Goal: Task Accomplishment & Management: Manage account settings

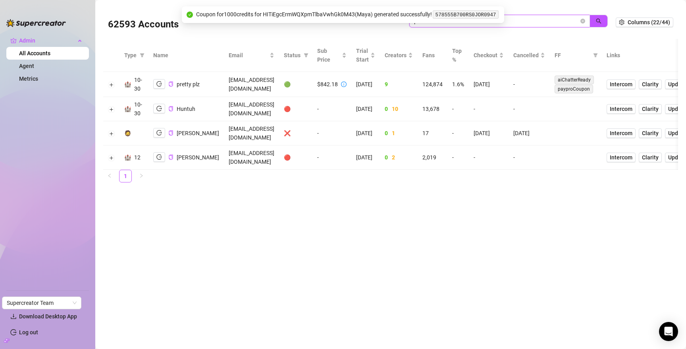
click at [532, 21] on input "plz" at bounding box center [496, 21] width 165 height 9
type input "carp"
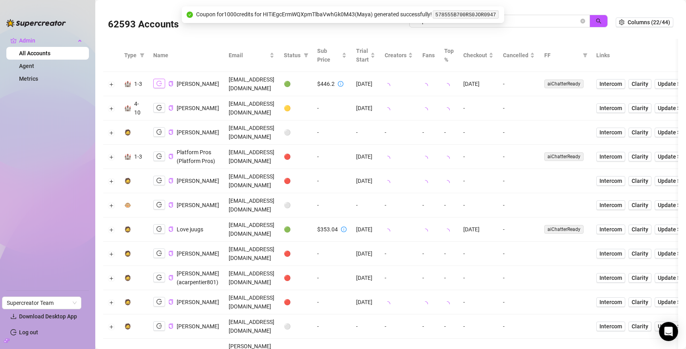
click at [163, 79] on button "button" at bounding box center [159, 84] width 12 height 10
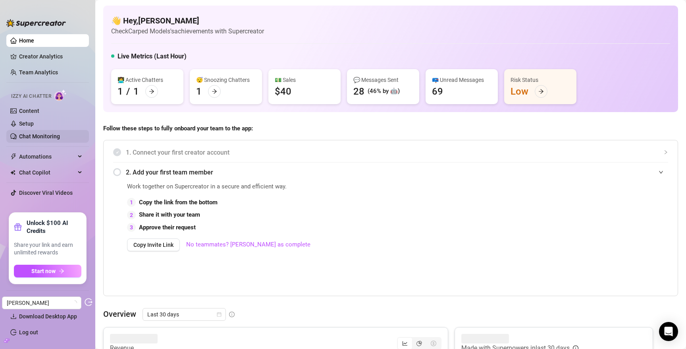
click at [31, 135] on link "Chat Monitoring" at bounding box center [39, 136] width 41 height 6
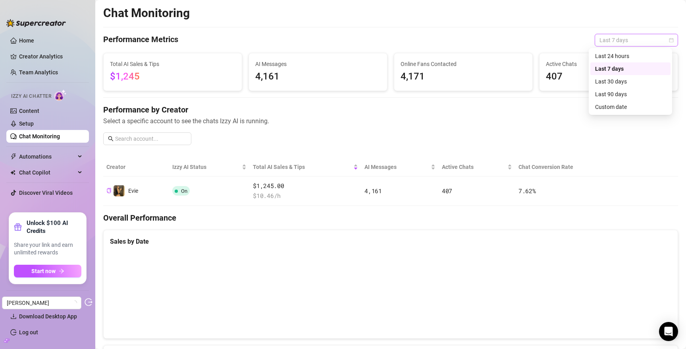
click at [630, 43] on span "Last 7 days" at bounding box center [637, 40] width 74 height 12
click at [622, 96] on div "Last 90 days" at bounding box center [630, 94] width 71 height 9
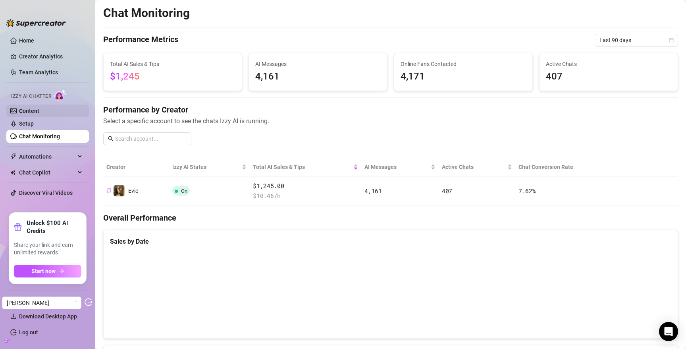
click at [32, 108] on link "Content" at bounding box center [29, 111] width 20 height 6
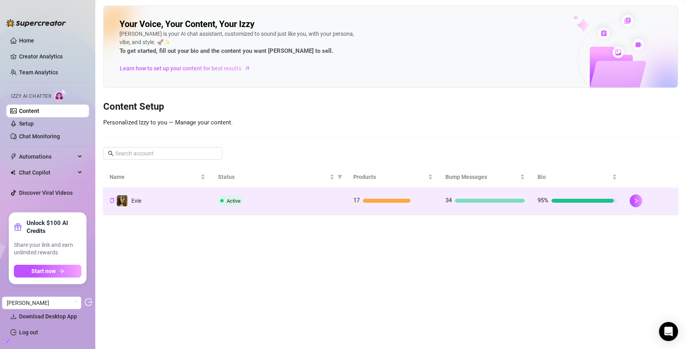
click at [299, 203] on div "Active" at bounding box center [279, 201] width 123 height 10
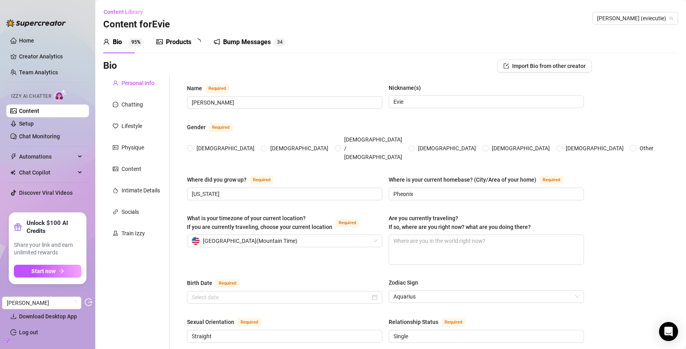
radio input "true"
type input "February 2nd, 2007"
click at [122, 98] on div "Chatting" at bounding box center [136, 104] width 66 height 15
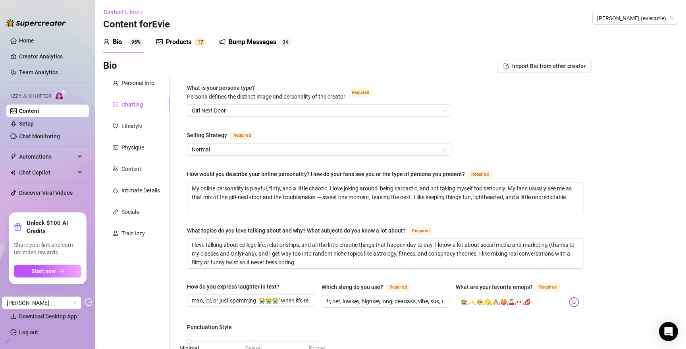
click at [248, 50] on div "Bump Messages 3 4" at bounding box center [255, 42] width 72 height 22
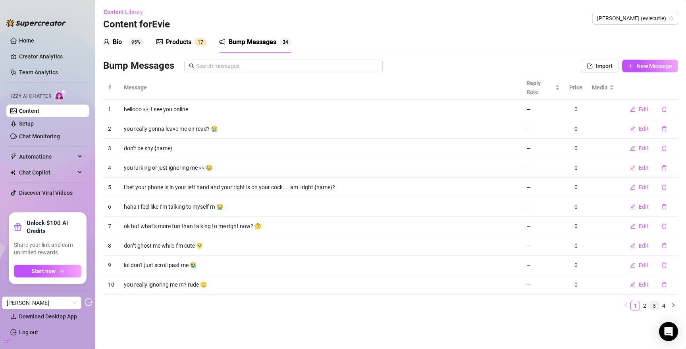
click at [654, 301] on link "3" at bounding box center [654, 305] width 9 height 9
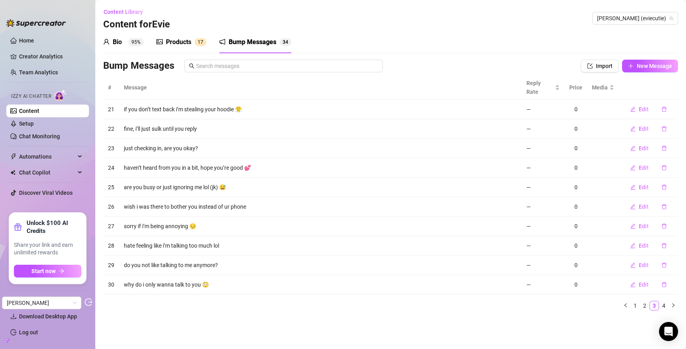
click at [173, 38] on div "Products" at bounding box center [178, 42] width 25 height 10
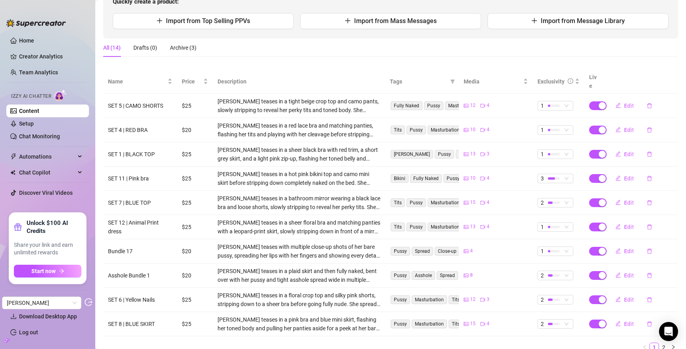
scroll to position [105, 0]
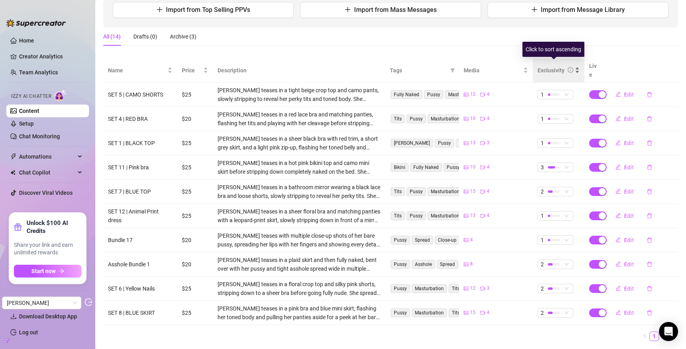
click at [538, 66] on div "Exclusivity" at bounding box center [551, 70] width 27 height 9
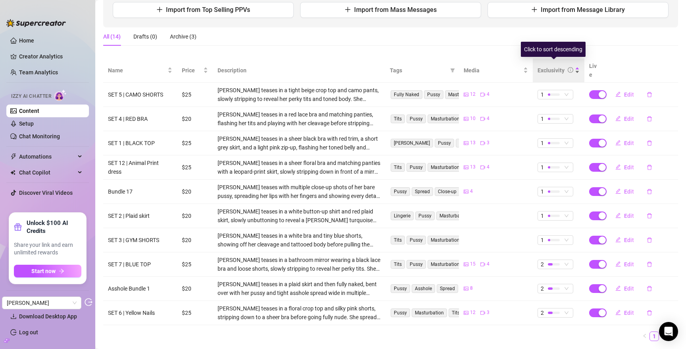
click at [538, 66] on div "Exclusivity" at bounding box center [551, 70] width 27 height 9
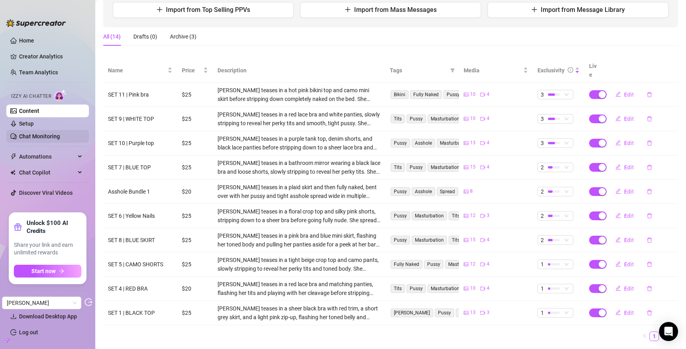
click at [44, 138] on link "Chat Monitoring" at bounding box center [39, 136] width 41 height 6
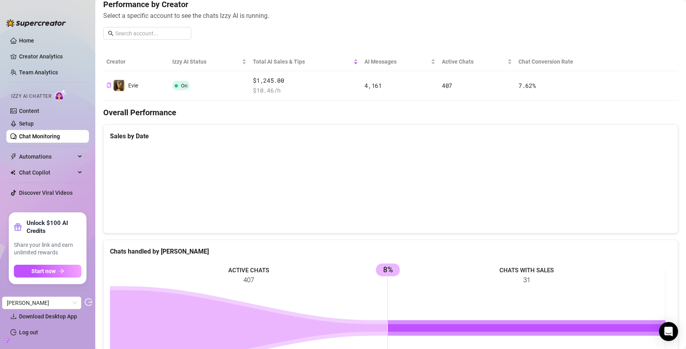
click at [37, 34] on ul "Home Creator Analytics Team Analytics Izzy AI Chatter Content Setup Chat Monito…" at bounding box center [47, 120] width 83 height 178
click at [34, 38] on link "Home" at bounding box center [26, 40] width 15 height 6
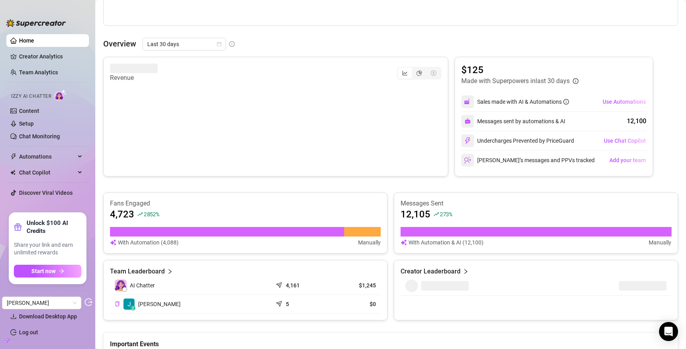
scroll to position [271, 0]
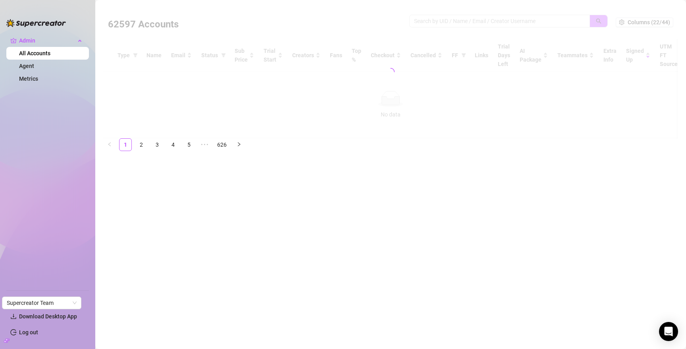
click at [593, 94] on div at bounding box center [390, 72] width 575 height 133
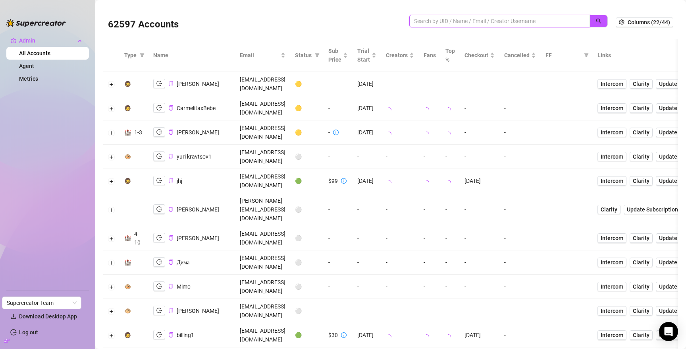
click at [496, 19] on input "search" at bounding box center [496, 21] width 165 height 9
paste input "9Fp07dU27wbnpIGKXiT69TouYzI2"
click at [594, 17] on button "button" at bounding box center [599, 21] width 18 height 13
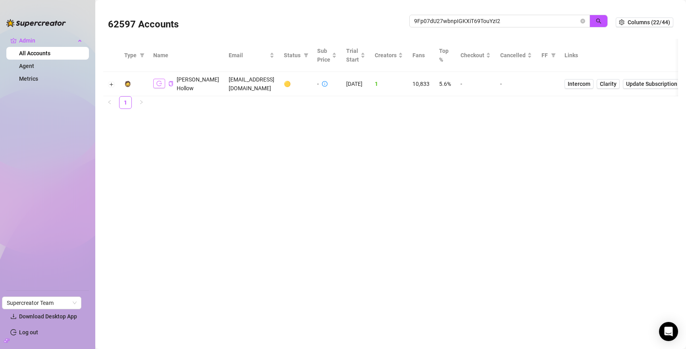
click at [157, 85] on icon "logout" at bounding box center [159, 84] width 6 height 6
click at [110, 84] on button "Expand row" at bounding box center [111, 84] width 6 height 6
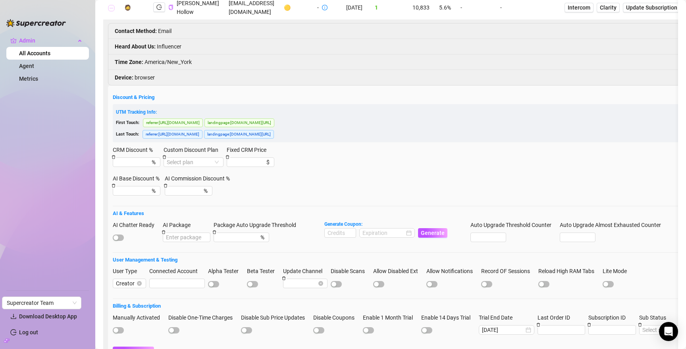
scroll to position [84, 0]
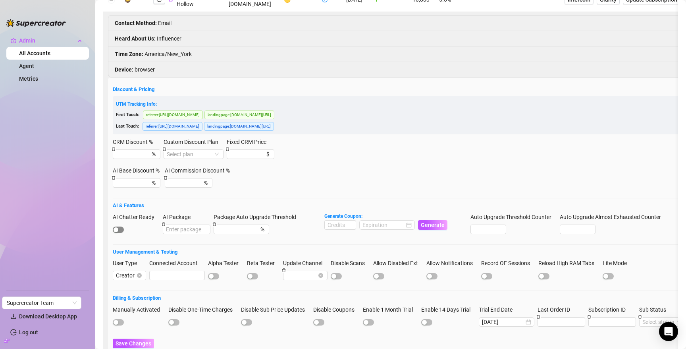
click at [118, 230] on div "button" at bounding box center [116, 229] width 5 height 5
click at [129, 340] on span "Save Changes" at bounding box center [134, 343] width 36 height 6
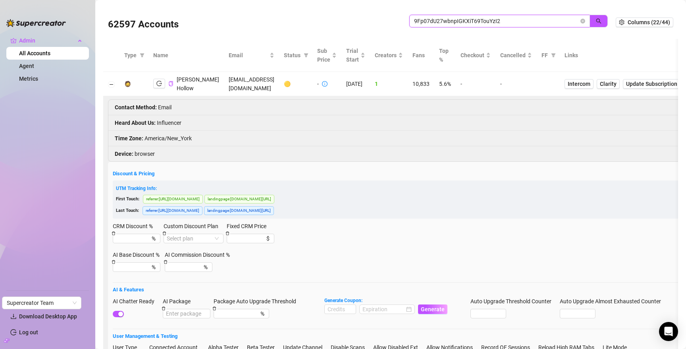
click at [544, 20] on input "9Fp07dU27wbnpIGKXiT69TouYzI2" at bounding box center [496, 21] width 165 height 9
paste input "cJHrTKeHwBZi1H9HURvyOH1LSTn1"
click at [598, 21] on icon "search" at bounding box center [599, 21] width 6 height 6
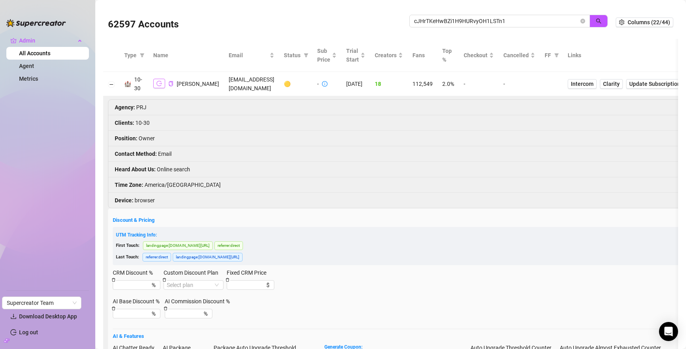
click at [158, 86] on icon "logout" at bounding box center [159, 84] width 6 height 6
click at [509, 23] on input "cJHrTKeHwBZi1H9HURvyOH1LSTn1" at bounding box center [496, 21] width 165 height 9
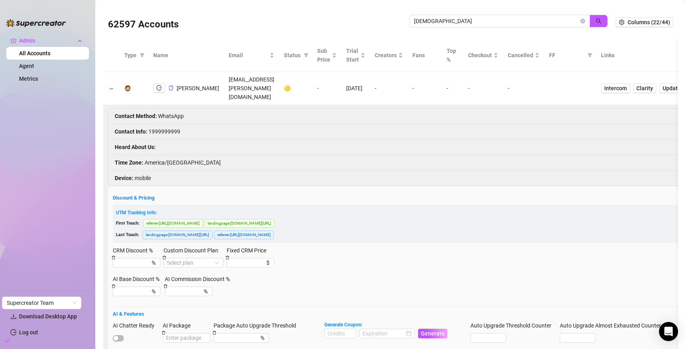
click at [115, 83] on td at bounding box center [111, 88] width 16 height 33
click at [112, 85] on button "Collapse row" at bounding box center [111, 88] width 6 height 6
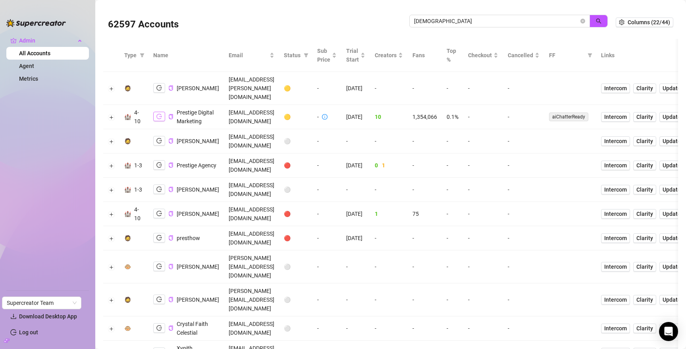
click at [162, 114] on icon "logout" at bounding box center [159, 117] width 6 height 6
click at [489, 27] on span "prest" at bounding box center [499, 21] width 181 height 13
click at [489, 21] on input "prest" at bounding box center [496, 21] width 165 height 9
type input "doris"
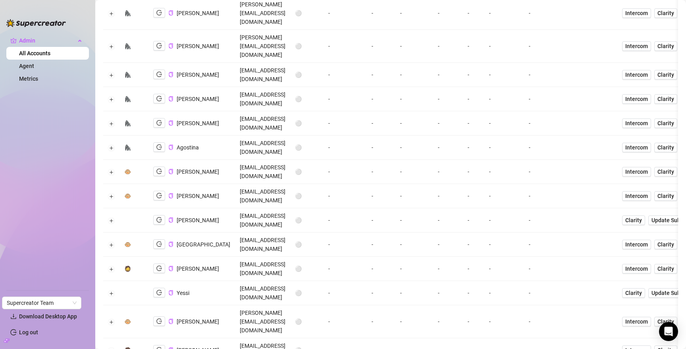
scroll to position [189, 0]
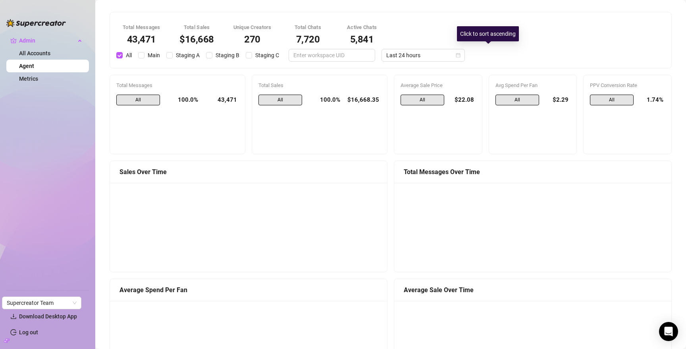
scroll to position [638, 0]
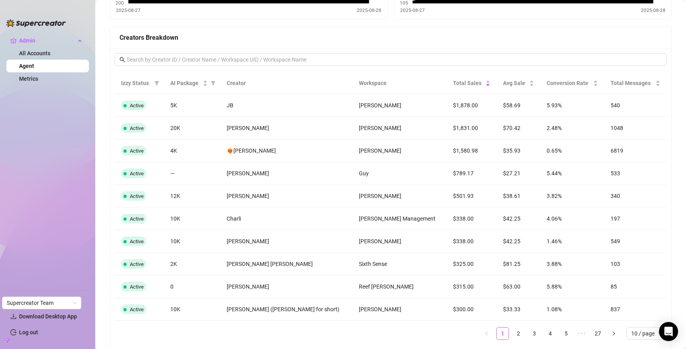
scroll to position [638, 0]
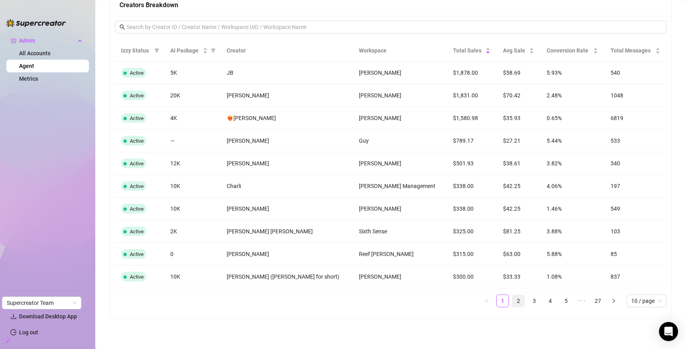
click at [519, 299] on link "2" at bounding box center [519, 301] width 12 height 12
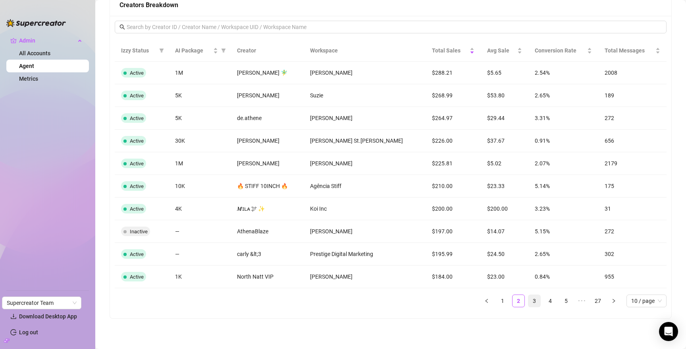
click at [530, 300] on link "3" at bounding box center [534, 301] width 12 height 12
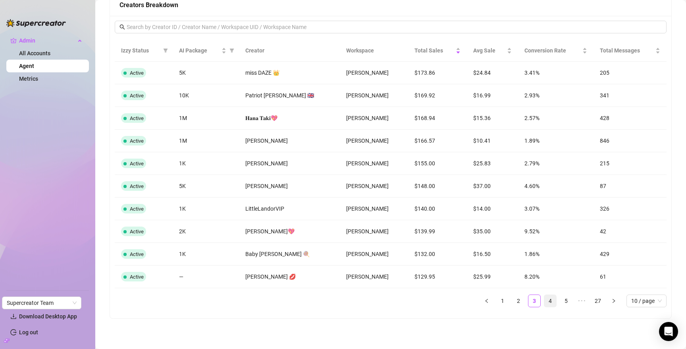
click at [550, 300] on link "4" at bounding box center [550, 301] width 12 height 12
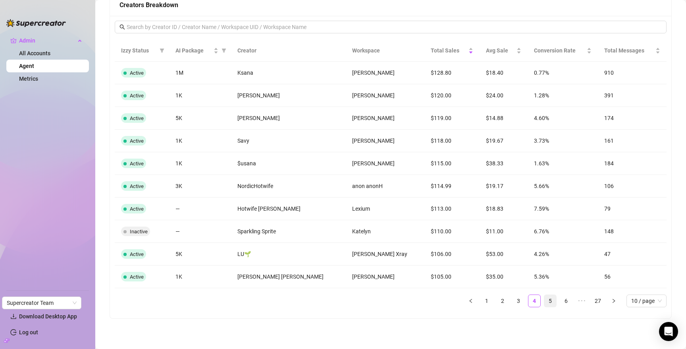
click at [553, 303] on link "5" at bounding box center [550, 301] width 12 height 12
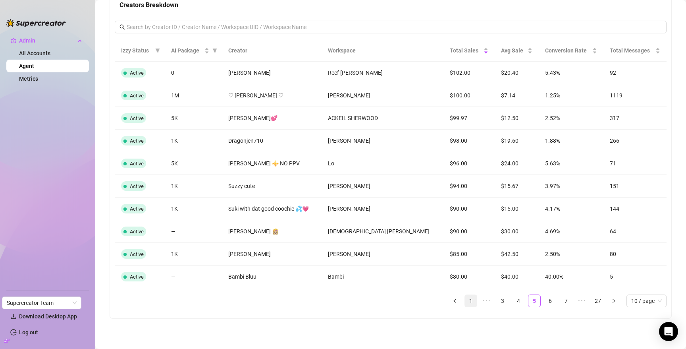
click at [469, 299] on link "1" at bounding box center [471, 301] width 12 height 12
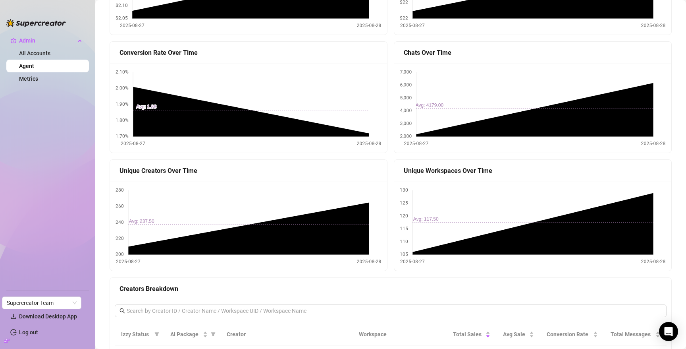
scroll to position [0, 0]
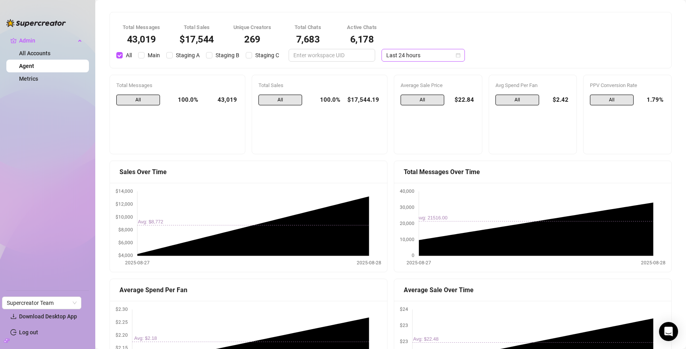
click at [421, 54] on span "Last 24 hours" at bounding box center [423, 55] width 74 height 12
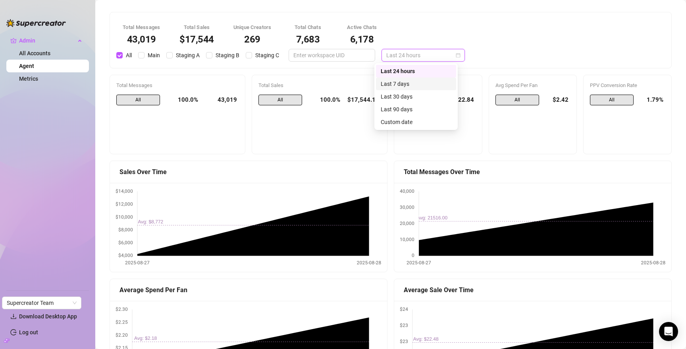
click at [421, 83] on div "Last 7 days" at bounding box center [416, 83] width 71 height 9
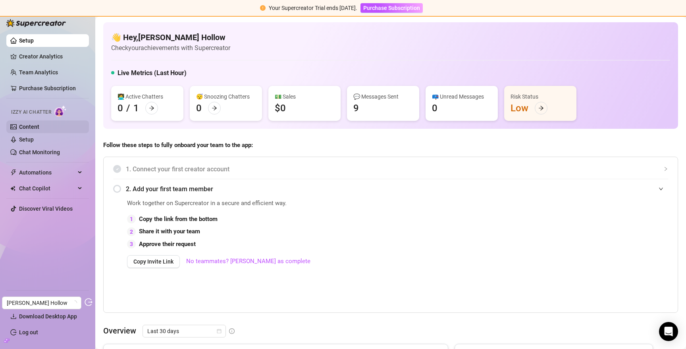
click at [28, 126] on link "Content" at bounding box center [29, 126] width 20 height 6
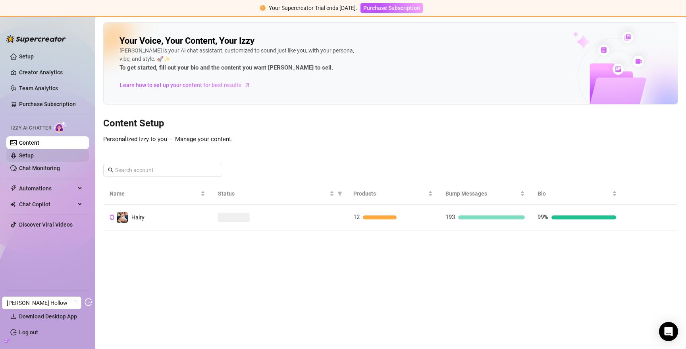
click at [34, 153] on link "Setup" at bounding box center [26, 155] width 15 height 6
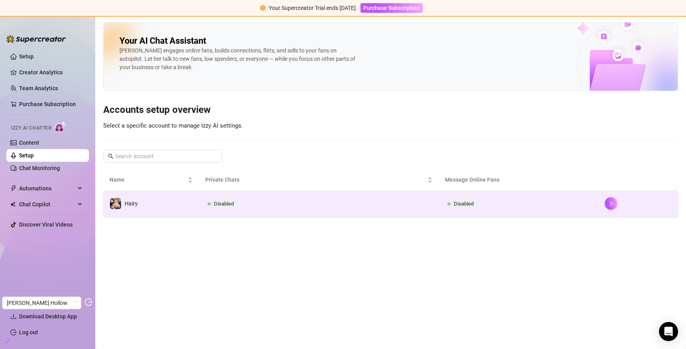
click at [257, 210] on td "Disabled" at bounding box center [318, 204] width 239 height 26
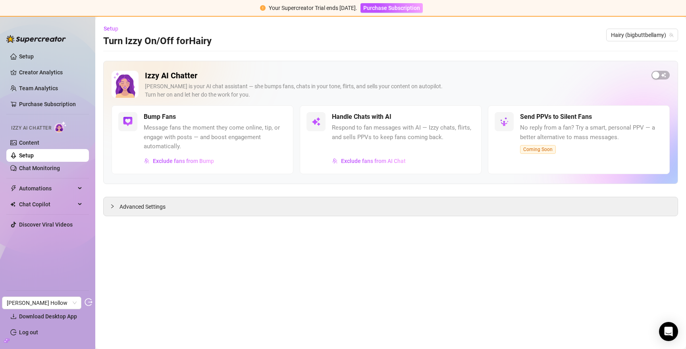
click at [8, 338] on icon "build" at bounding box center [7, 341] width 6 height 6
click at [26, 307] on ul "Settings Download Desktop App Log out" at bounding box center [47, 313] width 83 height 55
click at [29, 297] on link "Settings" at bounding box center [29, 300] width 21 height 6
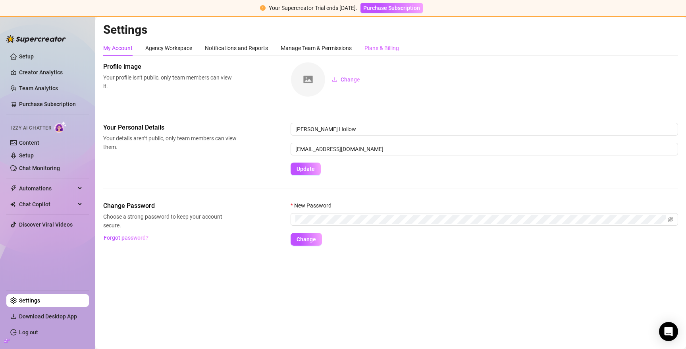
click at [373, 41] on div "Plans & Billing" at bounding box center [382, 48] width 35 height 15
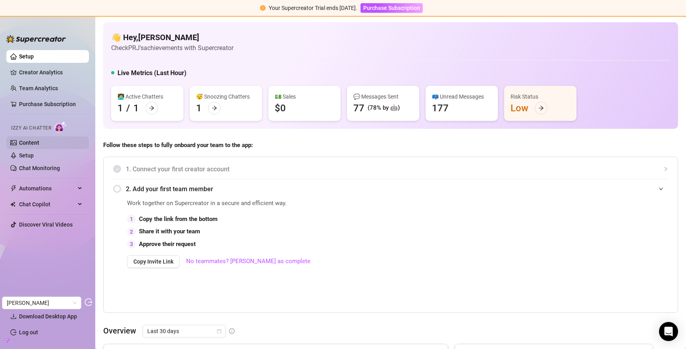
click at [39, 143] on link "Content" at bounding box center [29, 142] width 20 height 6
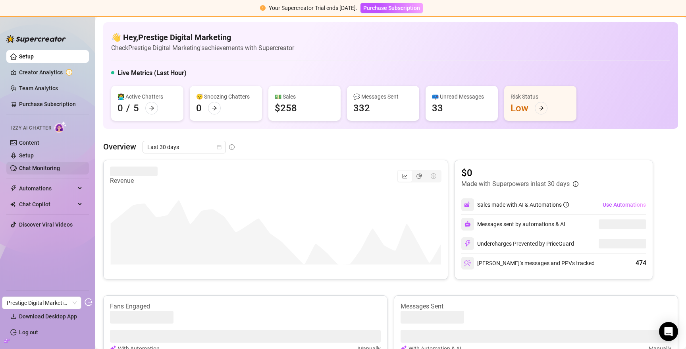
click at [41, 165] on link "Chat Monitoring" at bounding box center [39, 168] width 41 height 6
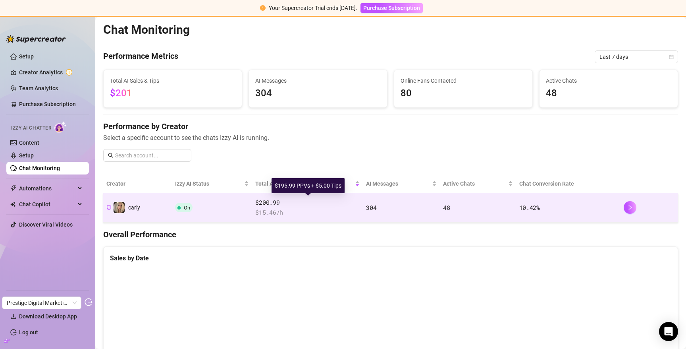
click at [315, 207] on span "$200.99" at bounding box center [307, 203] width 104 height 10
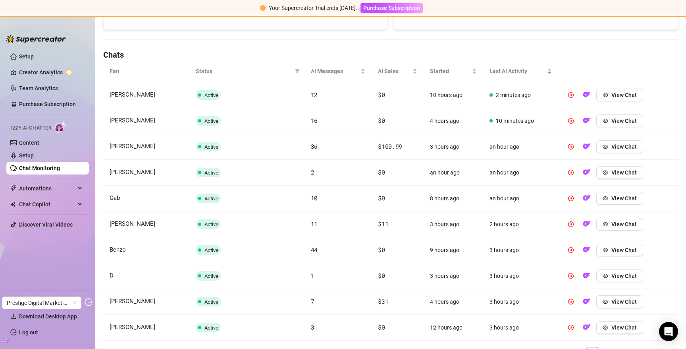
scroll to position [250, 0]
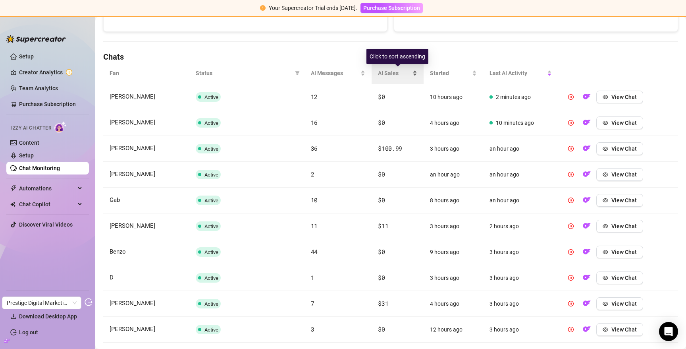
click at [390, 74] on span "AI Sales" at bounding box center [394, 73] width 33 height 9
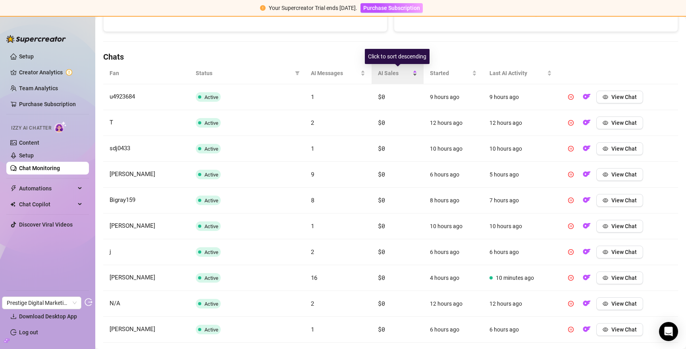
click at [390, 74] on span "AI Sales" at bounding box center [394, 73] width 33 height 9
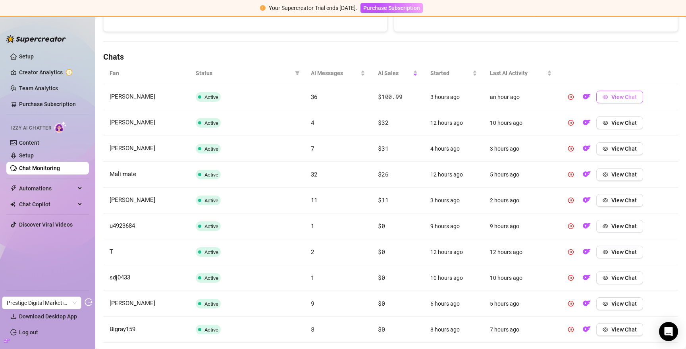
click at [611, 95] on span "View Chat" at bounding box center [623, 97] width 25 height 6
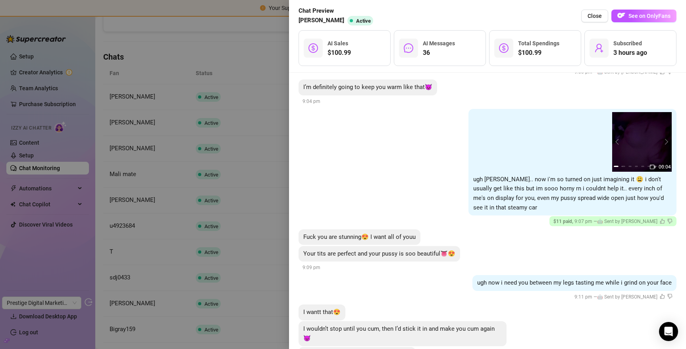
scroll to position [1090, 0]
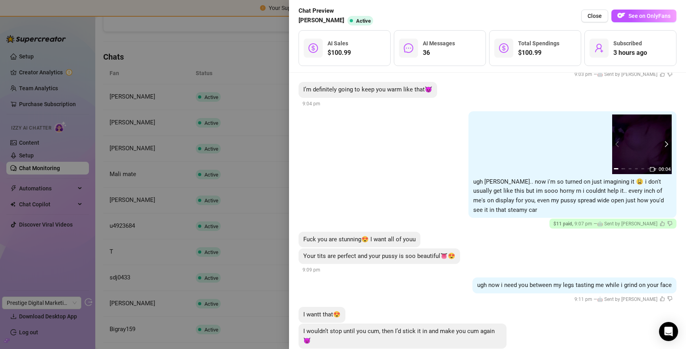
click at [666, 141] on button "next" at bounding box center [665, 144] width 6 height 6
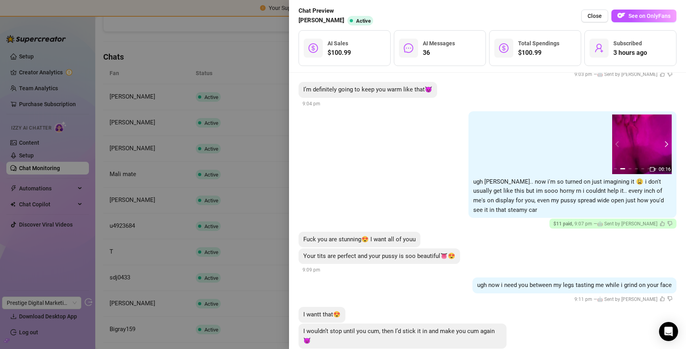
click at [666, 141] on button "next" at bounding box center [665, 144] width 6 height 6
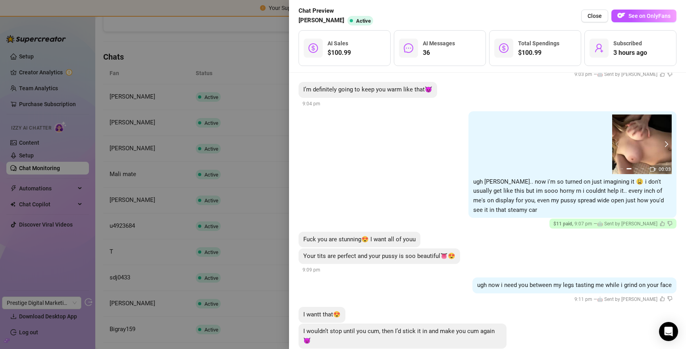
click at [666, 141] on button "next" at bounding box center [665, 144] width 6 height 6
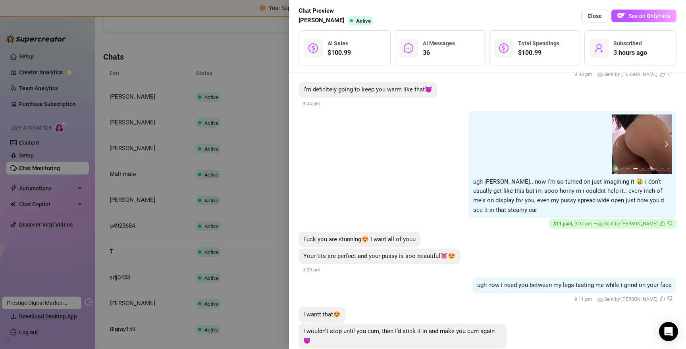
click at [666, 141] on button "next" at bounding box center [665, 144] width 6 height 6
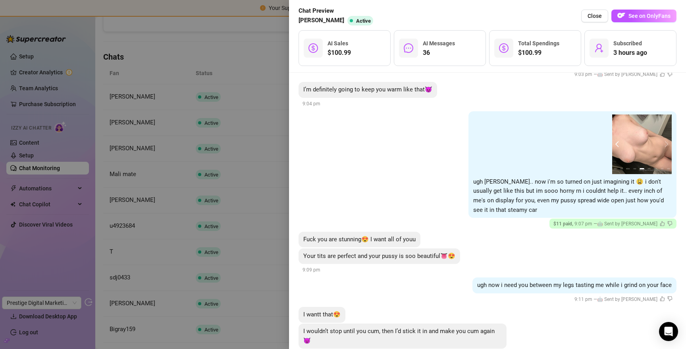
click at [618, 142] on button "prev" at bounding box center [618, 144] width 6 height 6
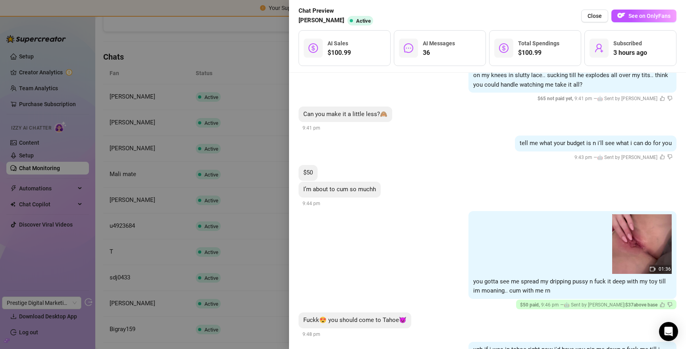
scroll to position [2106, 0]
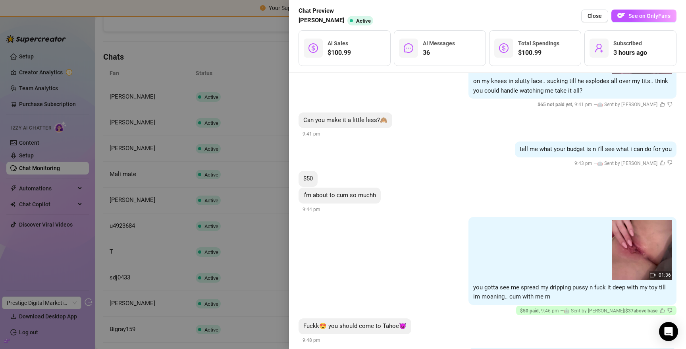
click at [288, 81] on div at bounding box center [343, 174] width 686 height 349
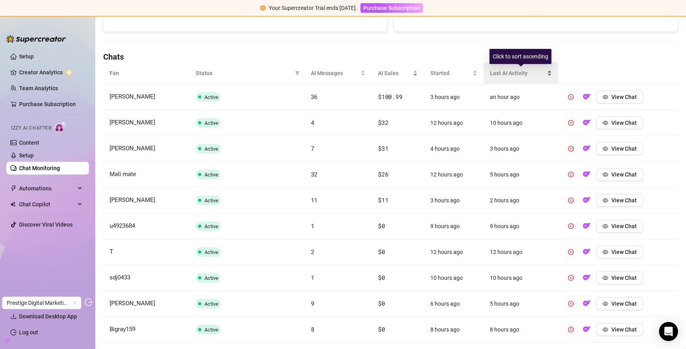
click at [506, 71] on span "Last AI Activity" at bounding box center [518, 73] width 56 height 9
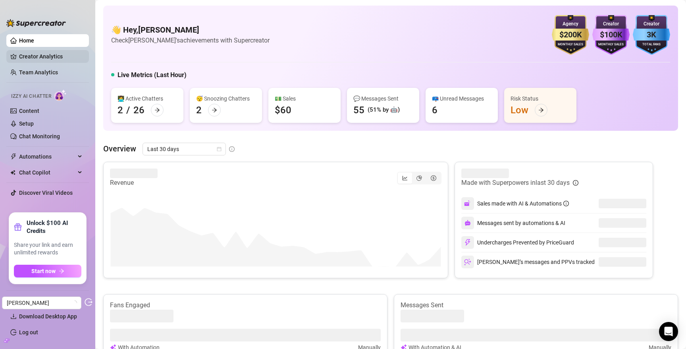
click at [37, 56] on link "Creator Analytics" at bounding box center [51, 56] width 64 height 13
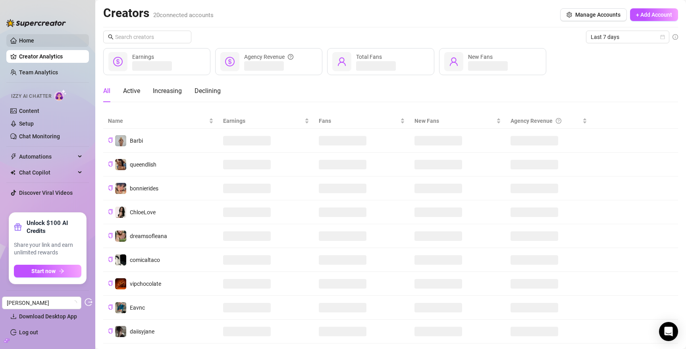
click at [34, 41] on link "Home" at bounding box center [26, 40] width 15 height 6
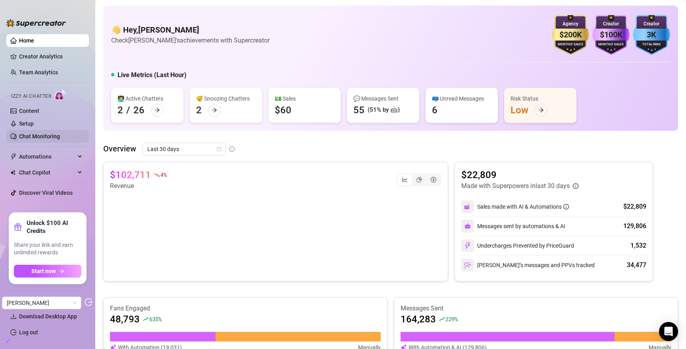
click at [54, 134] on link "Chat Monitoring" at bounding box center [39, 136] width 41 height 6
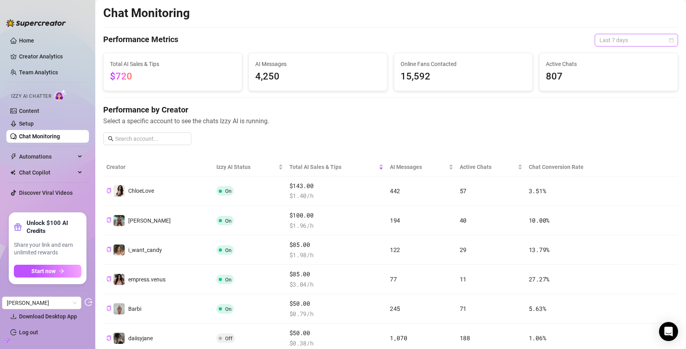
click at [647, 42] on span "Last 7 days" at bounding box center [637, 40] width 74 height 12
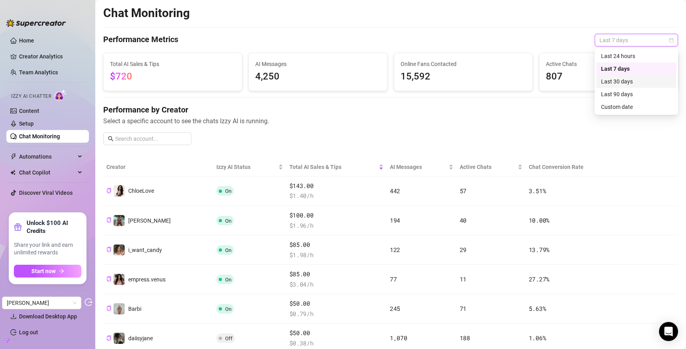
click at [626, 80] on div "Last 30 days" at bounding box center [636, 81] width 71 height 9
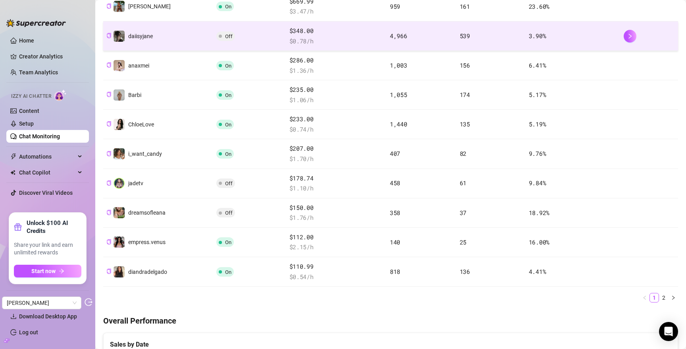
scroll to position [186, 0]
